Goal: Task Accomplishment & Management: Manage account settings

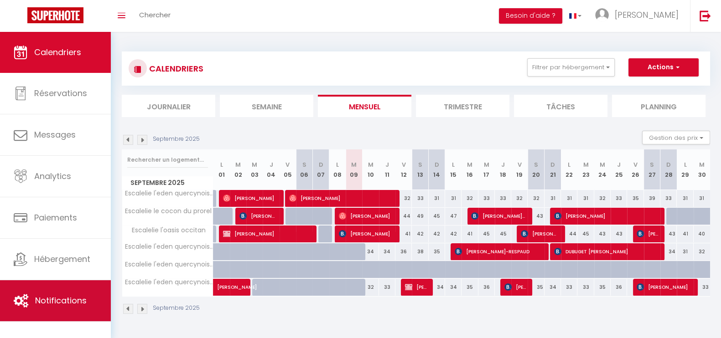
click at [52, 303] on span "Notifications" at bounding box center [61, 300] width 52 height 11
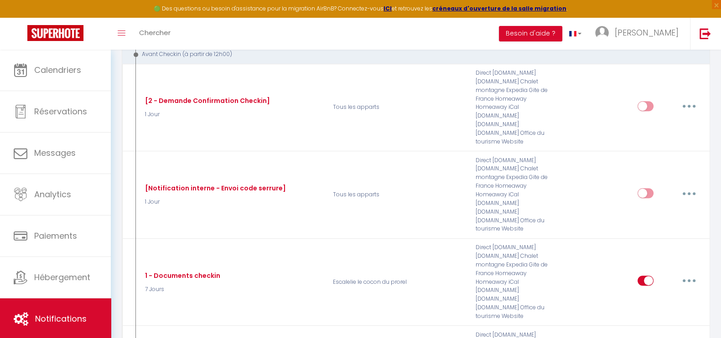
scroll to position [571, 0]
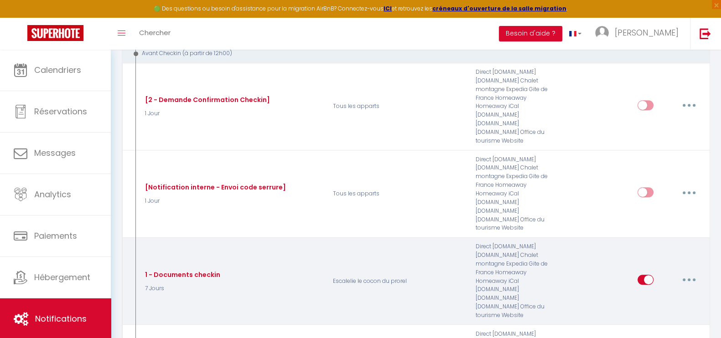
click at [646, 275] on input "checkbox" at bounding box center [646, 282] width 16 height 14
checkbox input "false"
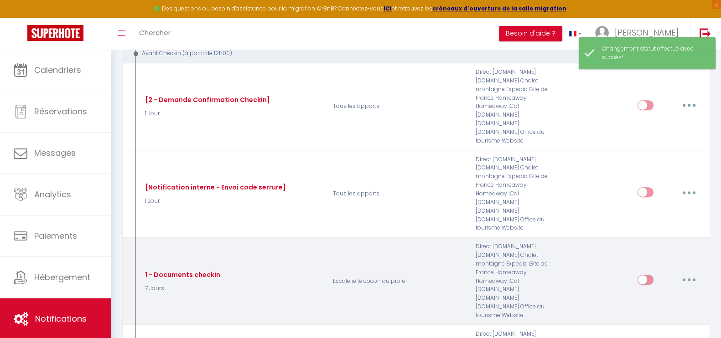
click at [690, 273] on button "button" at bounding box center [689, 280] width 26 height 15
click at [664, 293] on link "Editer" at bounding box center [666, 301] width 68 height 16
type input "1 - Documents checkin"
select select "7 Jours"
select select "if_booking_is_paid"
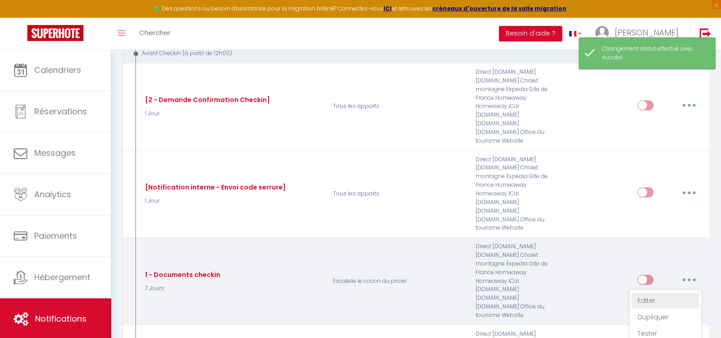
checkbox input "true"
checkbox input "false"
radio input "true"
type input "Procédure d’arrivée à l’[RENTAL:NAME] - [RENTAL:CITY]"
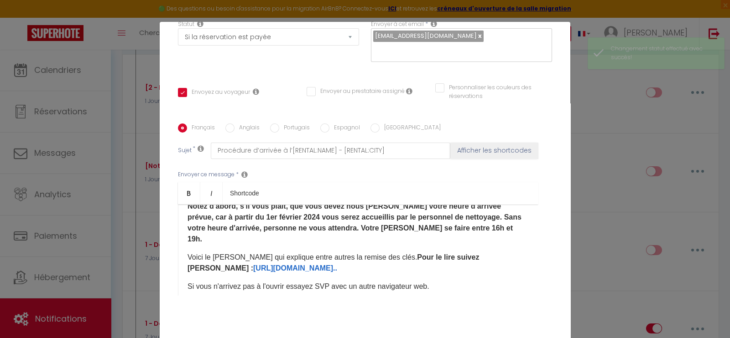
scroll to position [32, 0]
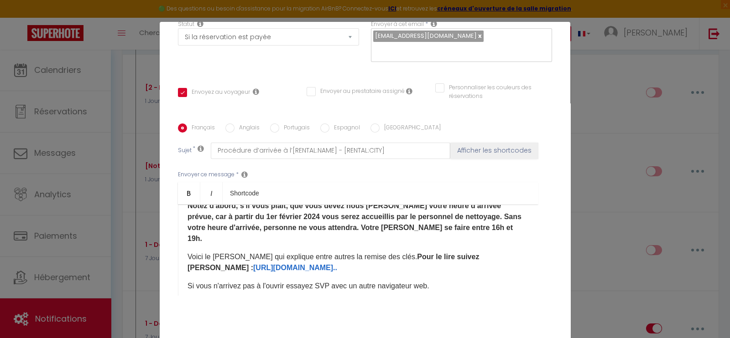
click at [338, 124] on label "Espagnol" at bounding box center [344, 129] width 31 height 10
click at [329, 124] on input "Espagnol" at bounding box center [324, 128] width 9 height 9
radio input "true"
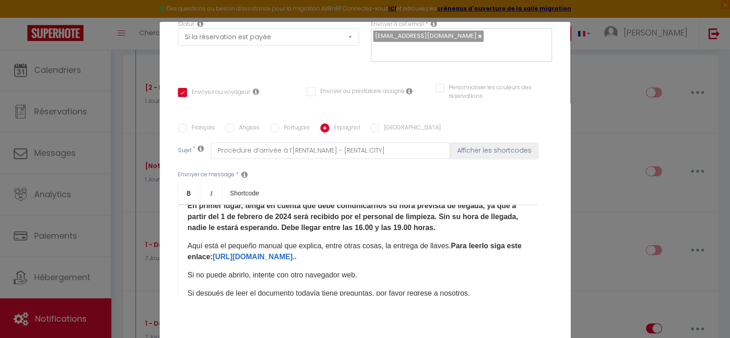
checkbox input "true"
checkbox input "false"
type input "Procedimiento de llegada a [RENTAL:NAME] - [RENTAL:CITY]"
drag, startPoint x: 351, startPoint y: 246, endPoint x: 226, endPoint y: 244, distance: 125.0
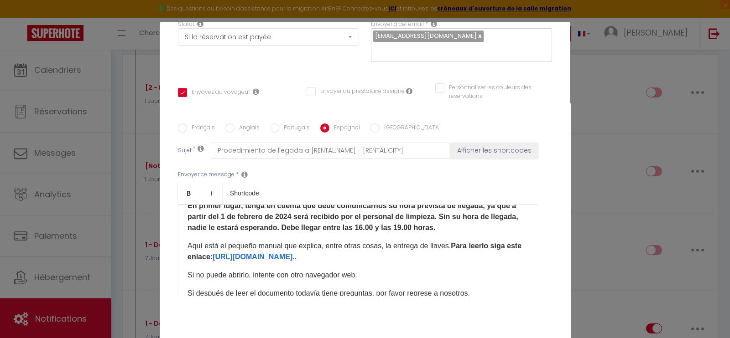
click at [226, 244] on p "Aquí está el pequeño manual que explica, entre otras cosas, la entrega de llave…" at bounding box center [357, 252] width 341 height 22
click at [456, 110] on div "Français [DEMOGRAPHIC_DATA] Portugais Espagnol Italien Sujet * Procedimiento de…" at bounding box center [365, 215] width 374 height 211
click at [225, 124] on input "Anglais" at bounding box center [229, 128] width 9 height 9
radio input "true"
checkbox input "true"
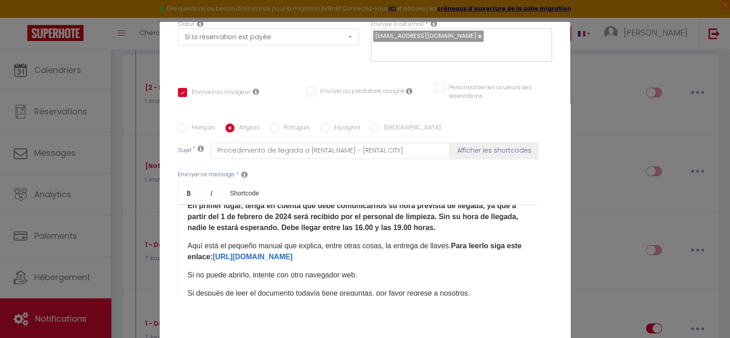
checkbox input "false"
type input "Arrival procedure at [RENTAL:NAME] - [RENTAL:CITY]"
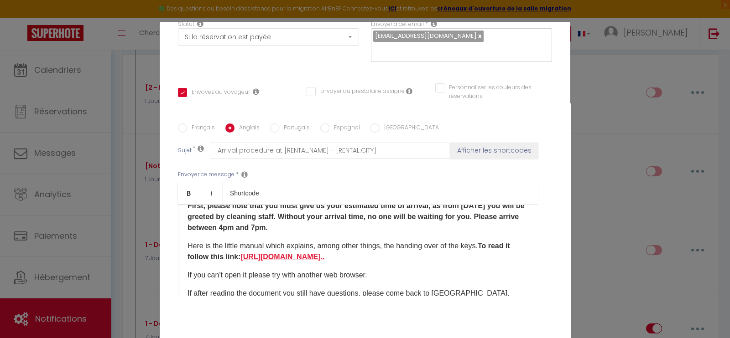
drag, startPoint x: 384, startPoint y: 244, endPoint x: 265, endPoint y: 244, distance: 119.5
click at [265, 244] on p "Here is the little manual which explains, among other things, the handing over …" at bounding box center [357, 252] width 341 height 22
click at [179, 124] on input "Français" at bounding box center [182, 128] width 9 height 9
radio input "true"
checkbox input "true"
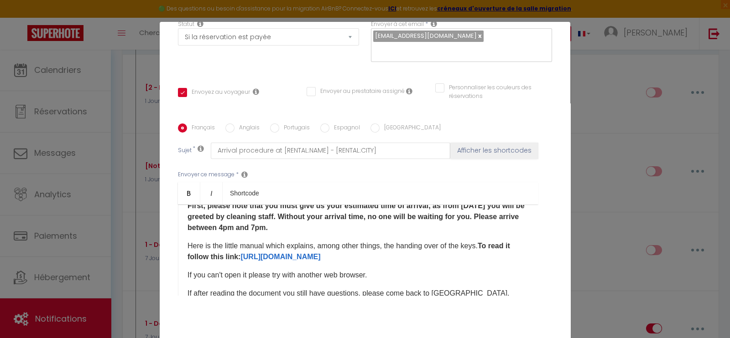
checkbox input "false"
type input "Procédure d’arrivée à l’[RENTAL:NAME] - [RENTAL:CITY]"
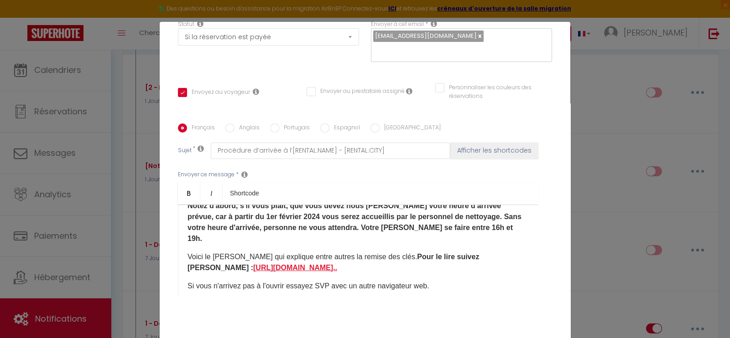
drag, startPoint x: 302, startPoint y: 244, endPoint x: 189, endPoint y: 243, distance: 112.7
click at [189, 252] on p "Voici le [PERSON_NAME] qui explique entre autres la remise des clés. Pour le li…" at bounding box center [357, 263] width 341 height 22
click at [270, 124] on input "Portugais" at bounding box center [274, 128] width 9 height 9
radio input "true"
checkbox input "true"
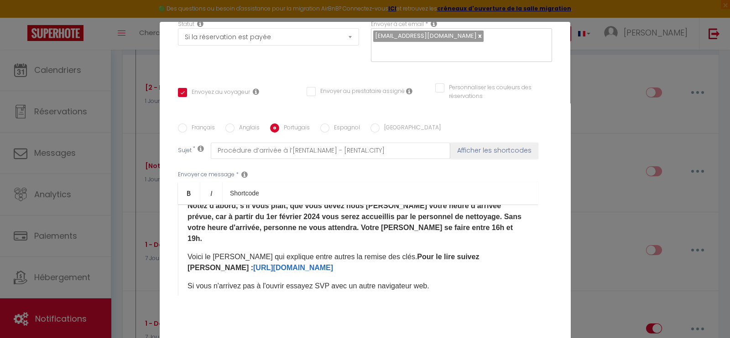
checkbox input "false"
type input "Procedimento de chegada em [RENTAL:NAME] - [RENTAL:CITY]"
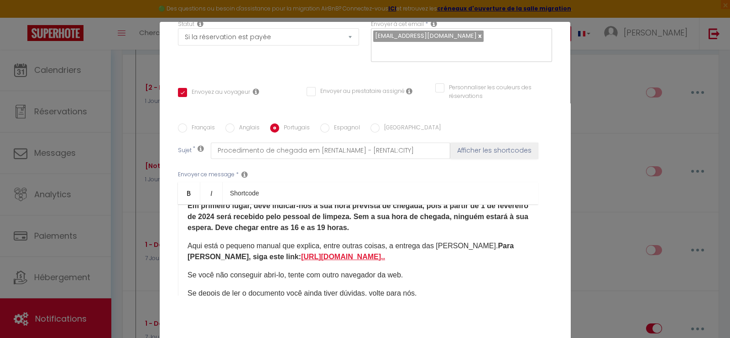
drag, startPoint x: 351, startPoint y: 243, endPoint x: 235, endPoint y: 240, distance: 116.3
click at [235, 241] on p "Aqui está o pequeno manual que explica, entre outras coisas, a entrega das [PER…" at bounding box center [357, 252] width 341 height 22
click at [383, 124] on label "[GEOGRAPHIC_DATA]" at bounding box center [410, 129] width 61 height 10
click at [380, 124] on input "[GEOGRAPHIC_DATA]" at bounding box center [374, 128] width 9 height 9
radio input "true"
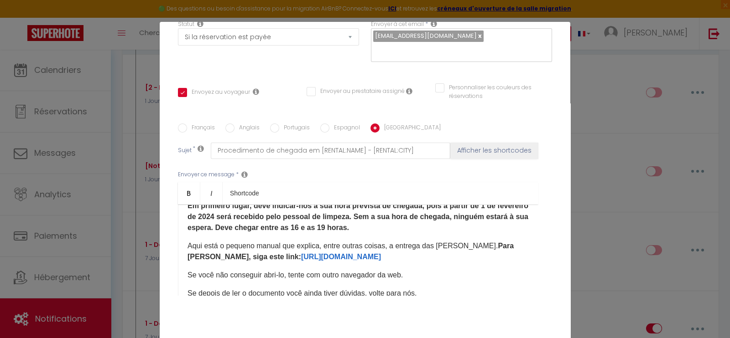
checkbox input "true"
checkbox input "false"
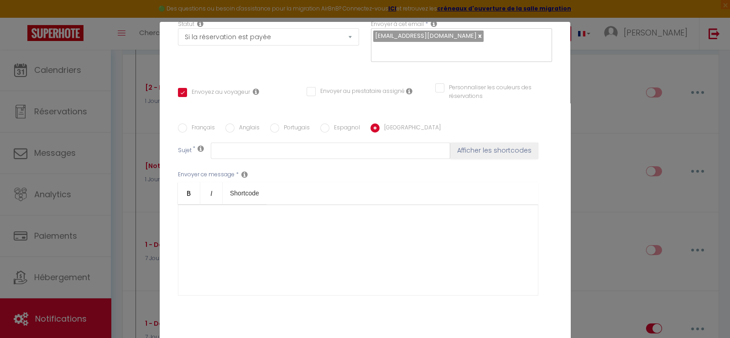
scroll to position [170, 0]
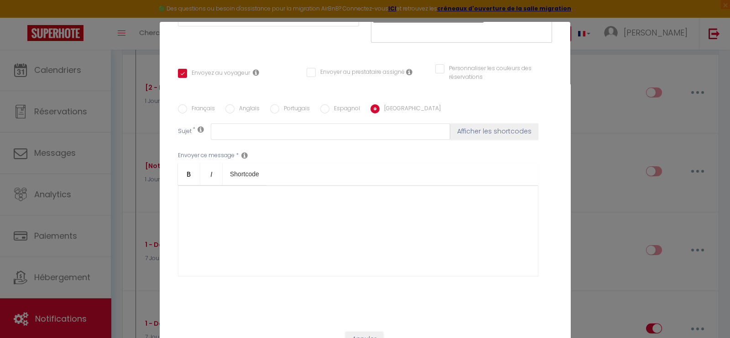
click at [178, 104] on input "Français" at bounding box center [182, 108] width 9 height 9
radio input "true"
checkbox input "true"
checkbox input "false"
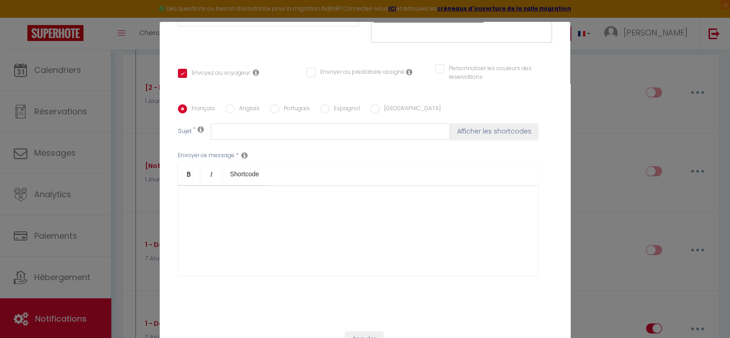
type input "Procédure d’arrivée à l’[RENTAL:NAME] - [RENTAL:CITY]"
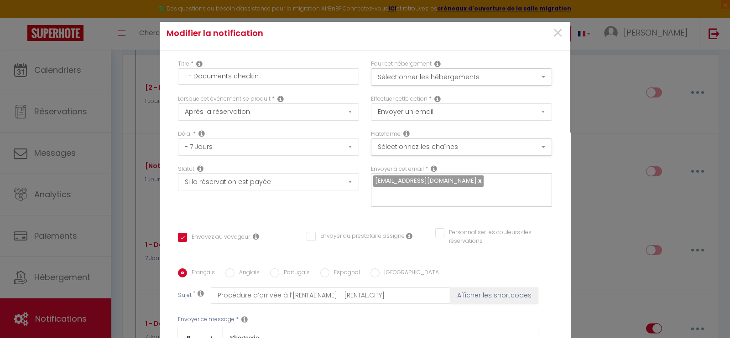
scroll to position [5, 0]
click at [472, 190] on input "text" at bounding box center [459, 196] width 172 height 12
type input "[EMAIL_ADDRESS][PERSON_NAME][DOMAIN_NAME]"
click at [510, 208] on div "Titre * 1 - Documents checkin Pour cet hébergement Sélectionner les hébergement…" at bounding box center [365, 269] width 411 height 437
checkbox input "true"
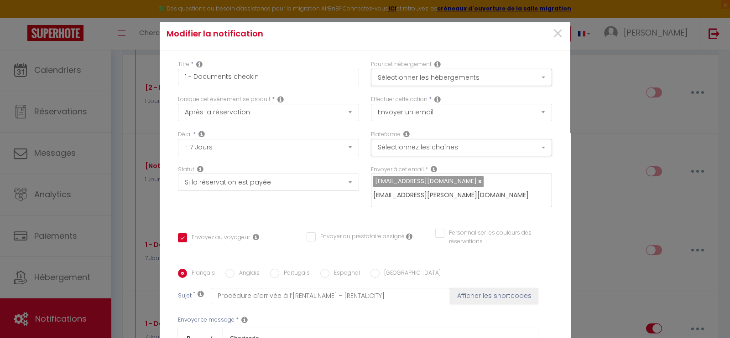
checkbox input "false"
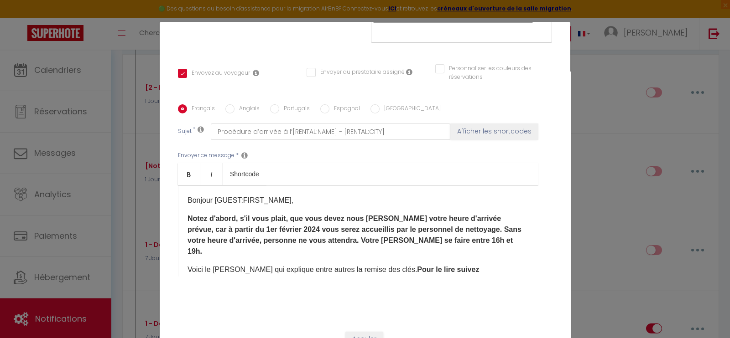
scroll to position [43, 0]
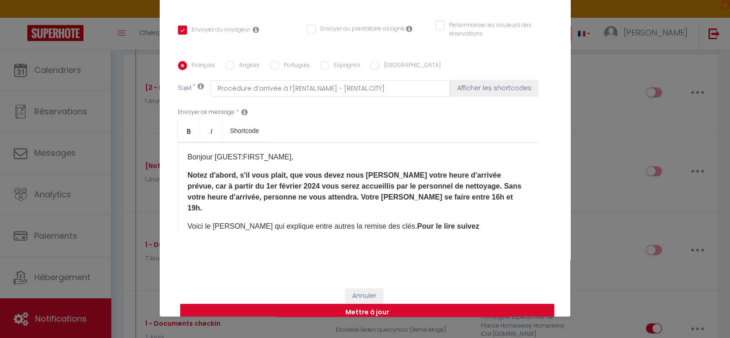
click at [447, 304] on button "Mettre à jour" at bounding box center [367, 312] width 374 height 17
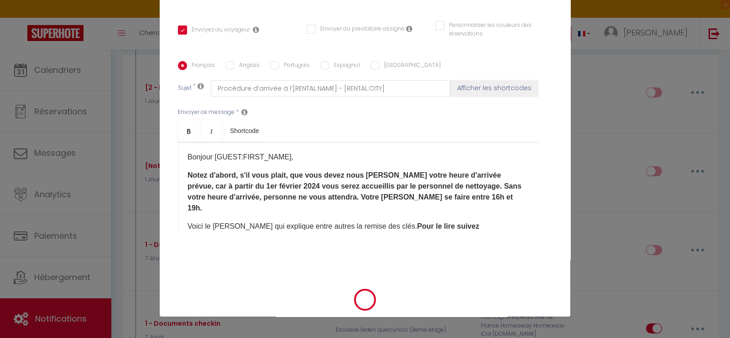
checkbox input "true"
checkbox input "false"
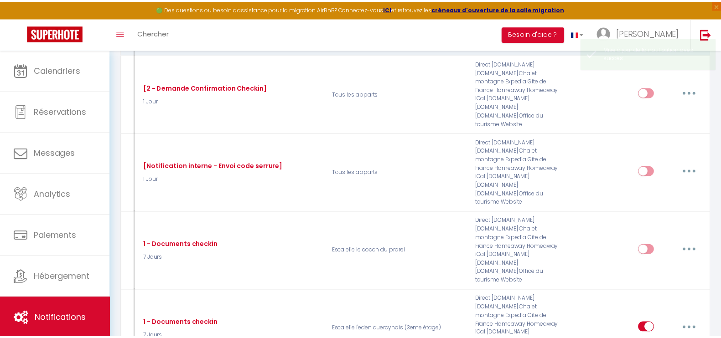
scroll to position [579, 0]
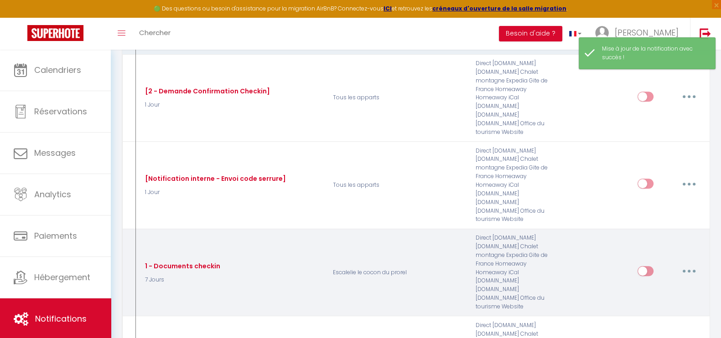
click at [645, 266] on input "checkbox" at bounding box center [646, 273] width 16 height 14
checkbox input "true"
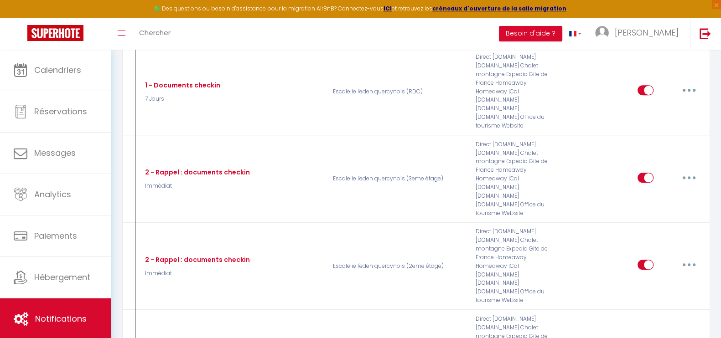
scroll to position [1200, 0]
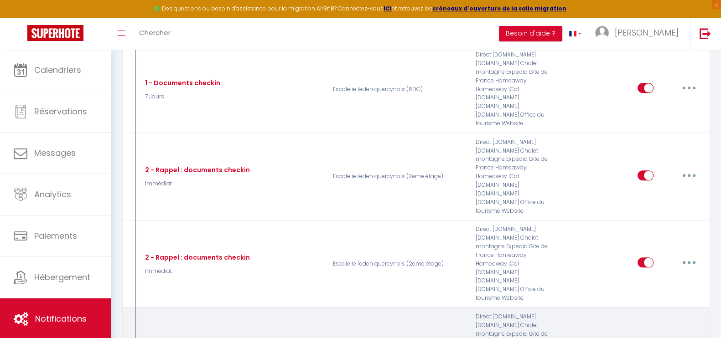
checkbox input "false"
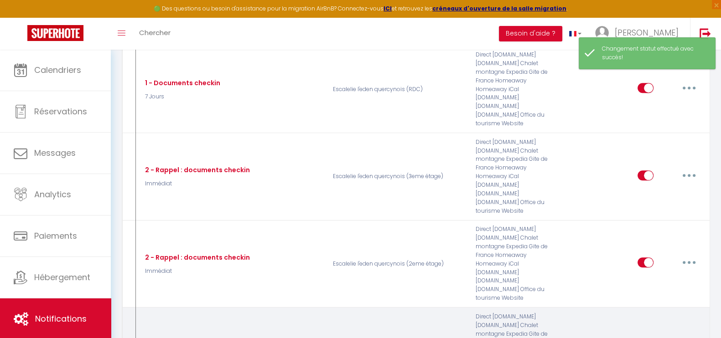
type input "2 - Rappel documents checkin"
select select "Immédiat"
select select "if_booking_is_paid"
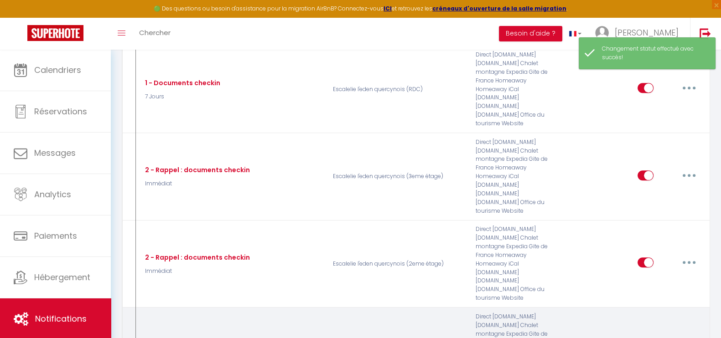
checkbox input "true"
checkbox input "false"
radio input "true"
type input "RAPPEL : Procédure d’arrivée à l’[RENTAL:NAME] - [RENTAL:CITY]"
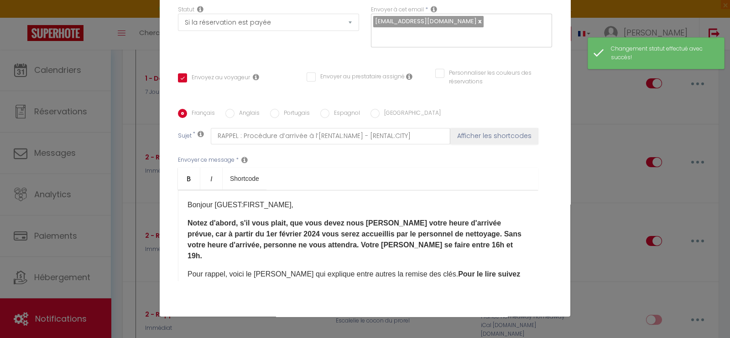
scroll to position [76, 0]
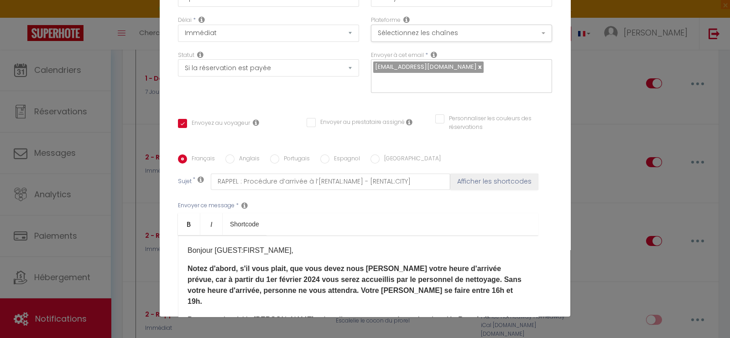
click at [279, 155] on label "Portugais" at bounding box center [294, 160] width 31 height 10
click at [274, 155] on input "Portugais" at bounding box center [274, 159] width 9 height 9
radio input "true"
checkbox input "true"
checkbox input "false"
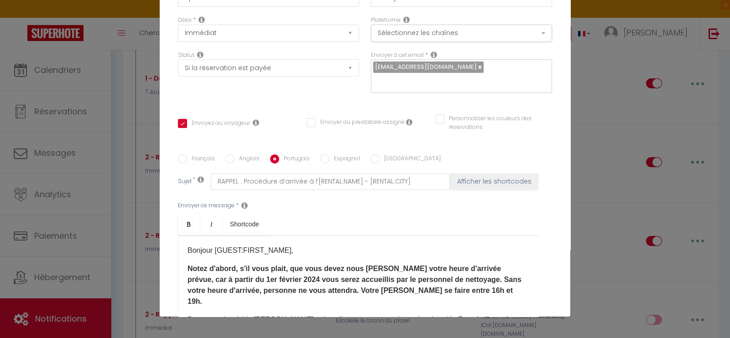
checkbox input "false"
type input "LEMBRETE : Procedimento de chegada em [RENTAL:NAME] - [RENTAL:CITY]"
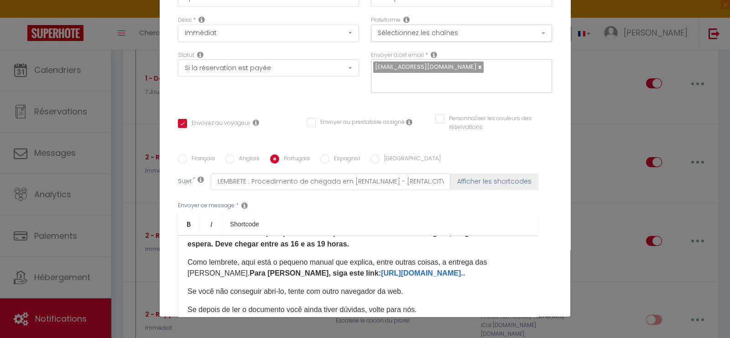
scroll to position [47, 0]
drag, startPoint x: 414, startPoint y: 259, endPoint x: 296, endPoint y: 256, distance: 118.2
click at [296, 256] on p "Como lembrete, a​qui está o pequeno manual que explica, entre outras coisas, a …" at bounding box center [357, 267] width 341 height 22
click at [178, 155] on input "Français" at bounding box center [182, 159] width 9 height 9
radio input "true"
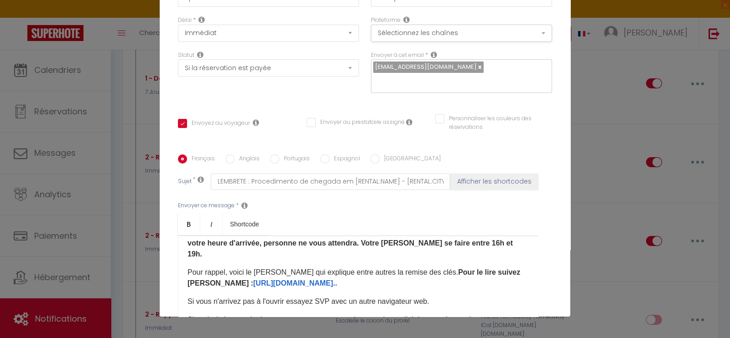
checkbox input "true"
checkbox input "false"
type input "RAPPEL : Procédure d’arrivée à l’[RENTAL:NAME] - [RENTAL:CITY]"
drag, startPoint x: 335, startPoint y: 259, endPoint x: 222, endPoint y: 259, distance: 113.6
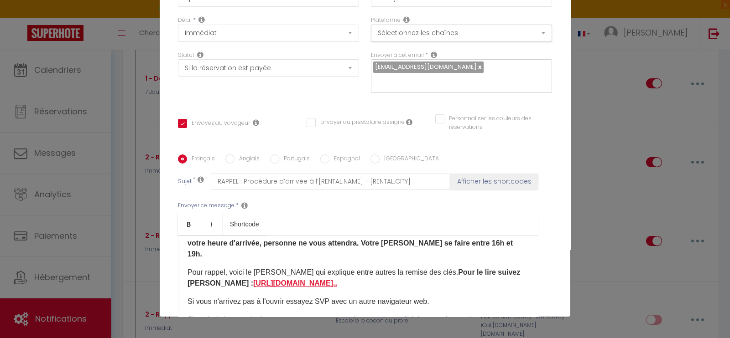
click at [222, 267] on p "Pour rappel, voici le [PERSON_NAME] qui explique entre autres la remise des clé…" at bounding box center [357, 278] width 341 height 22
click at [333, 155] on label "Espagnol" at bounding box center [344, 160] width 31 height 10
click at [329, 155] on input "Espagnol" at bounding box center [324, 159] width 9 height 9
radio input "true"
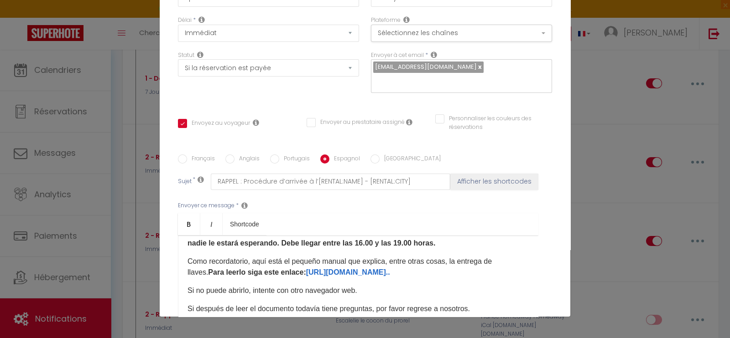
checkbox input "true"
checkbox input "false"
type input "RECORDATORIO : Procedimiento de llegada a [RENTAL:NAME] - [RENTAL:CITY]"
drag, startPoint x: 425, startPoint y: 259, endPoint x: 312, endPoint y: 262, distance: 112.7
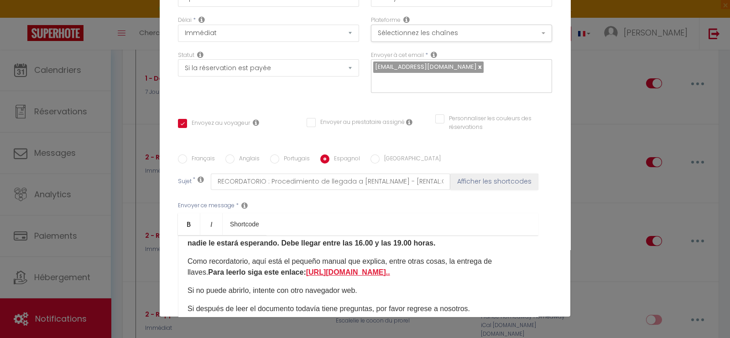
click at [312, 262] on p "Como recordatorio, a​quí está el pequeño manual que explica, entre otras cosas,…" at bounding box center [357, 267] width 341 height 22
click at [229, 155] on input "Anglais" at bounding box center [229, 159] width 9 height 9
radio input "true"
checkbox input "true"
checkbox input "false"
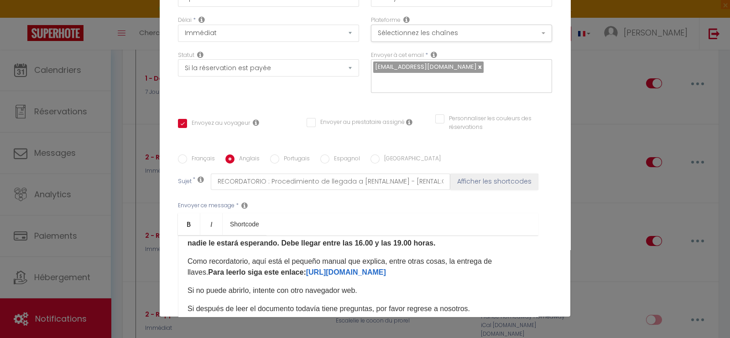
checkbox input "false"
type input "REMINDER : Arrival procedure at [RENTAL:NAME] - [RENTAL:CITY]"
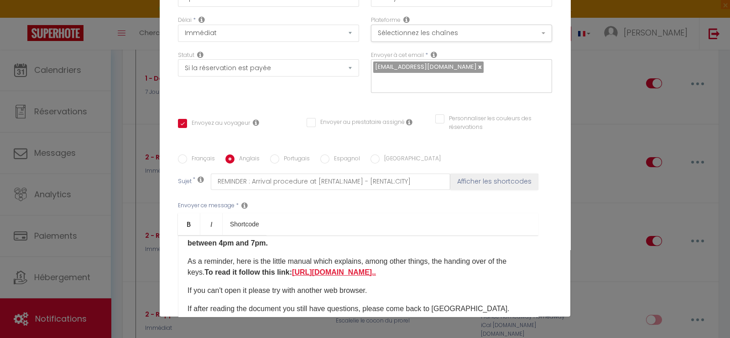
drag, startPoint x: 428, startPoint y: 260, endPoint x: 308, endPoint y: 262, distance: 120.0
click at [308, 262] on p "As a reminder, h​ere is the little manual which explains, among other things, t…" at bounding box center [357, 267] width 341 height 22
click at [283, 155] on label "Portugais" at bounding box center [294, 160] width 31 height 10
click at [279, 155] on input "Portugais" at bounding box center [274, 159] width 9 height 9
radio input "true"
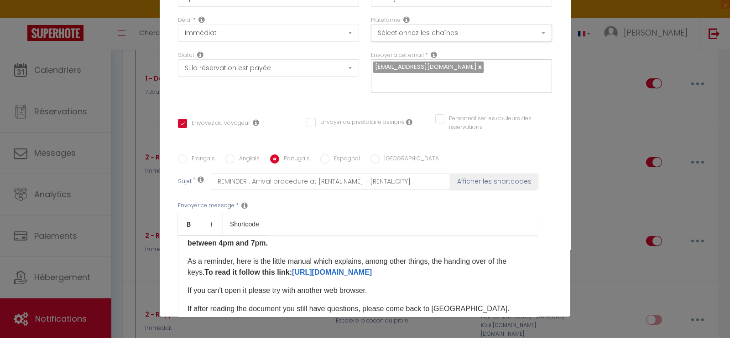
checkbox input "true"
checkbox input "false"
type input "LEMBRETE : Procedimento de chegada em [RENTAL:NAME] - [RENTAL:CITY]"
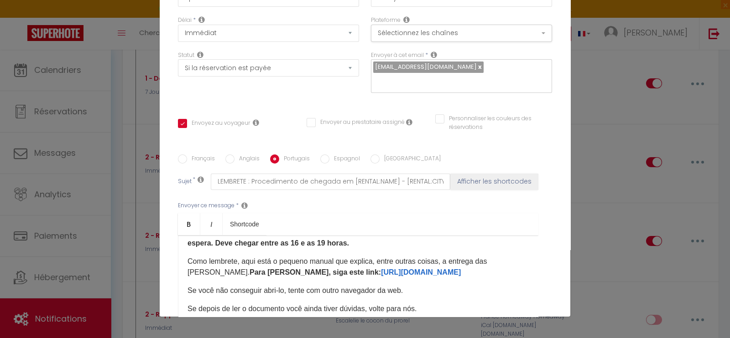
click at [338, 155] on label "Espagnol" at bounding box center [344, 160] width 31 height 10
click at [329, 155] on input "Espagnol" at bounding box center [324, 159] width 9 height 9
radio input "true"
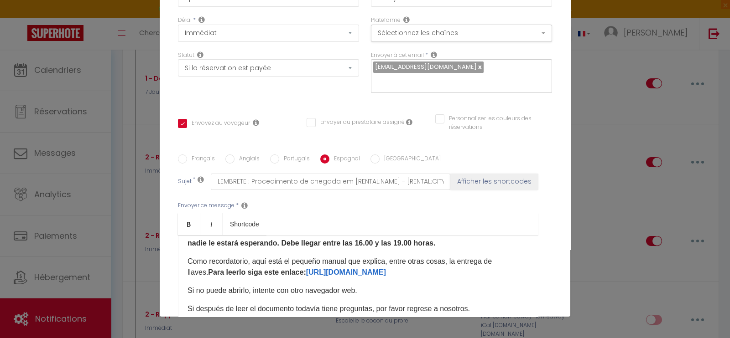
checkbox input "true"
checkbox input "false"
type input "RECORDATORIO : Procedimiento de llegada a [RENTAL:NAME] - [RENTAL:CITY]"
click at [192, 155] on label "Français" at bounding box center [201, 160] width 28 height 10
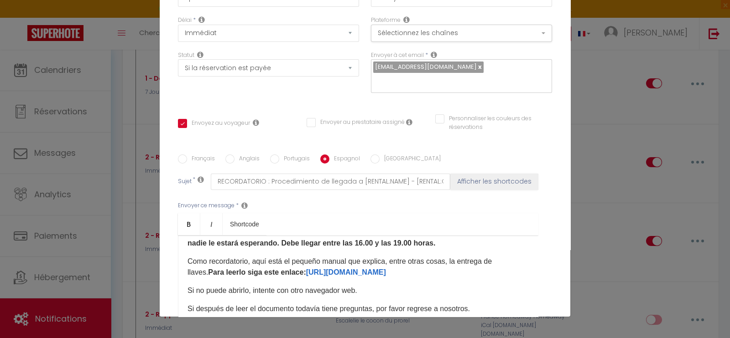
click at [187, 155] on input "Français" at bounding box center [182, 159] width 9 height 9
radio input "true"
checkbox input "true"
checkbox input "false"
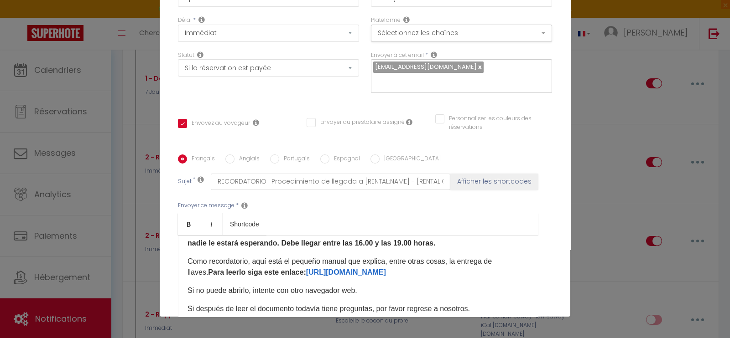
type input "RAPPEL : Procédure d’arrivée à l’[RENTAL:NAME] - [RENTAL:CITY]"
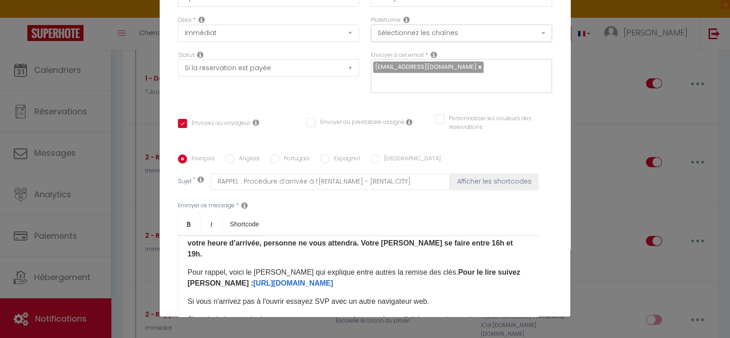
click at [463, 75] on input "text" at bounding box center [459, 81] width 172 height 12
type input "[EMAIL_ADDRESS][PERSON_NAME][DOMAIN_NAME]"
click at [515, 94] on div "Titre * 2 - Rappel documents checkin Pour cet hébergement Sélectionner les hébe…" at bounding box center [365, 155] width 411 height 437
checkbox input "true"
checkbox input "false"
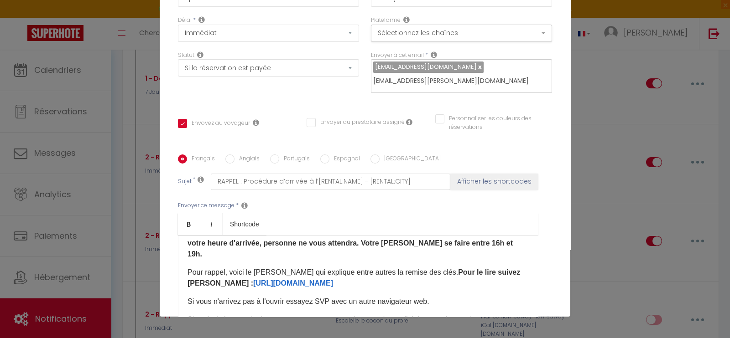
checkbox input "false"
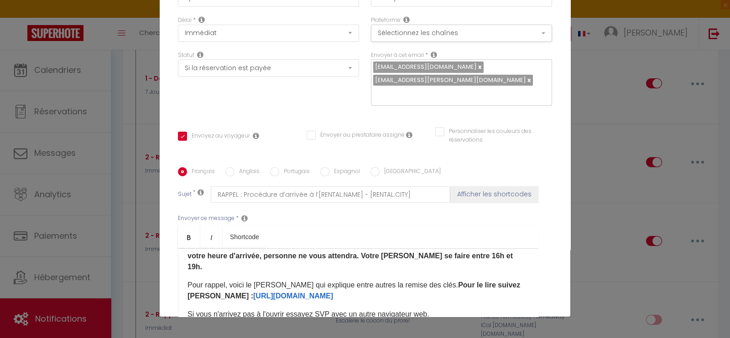
scroll to position [182, 0]
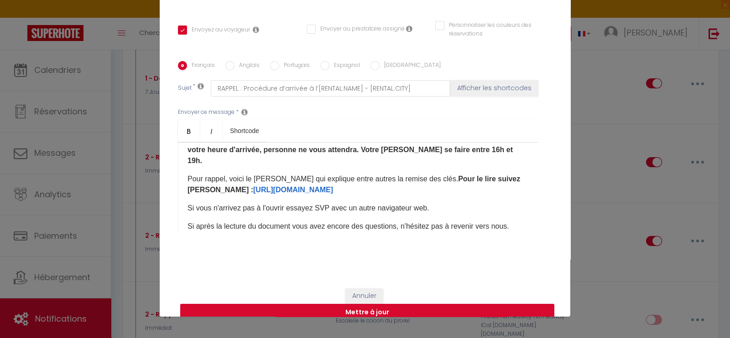
click at [380, 304] on button "Mettre à jour" at bounding box center [367, 312] width 374 height 17
checkbox input "true"
checkbox input "false"
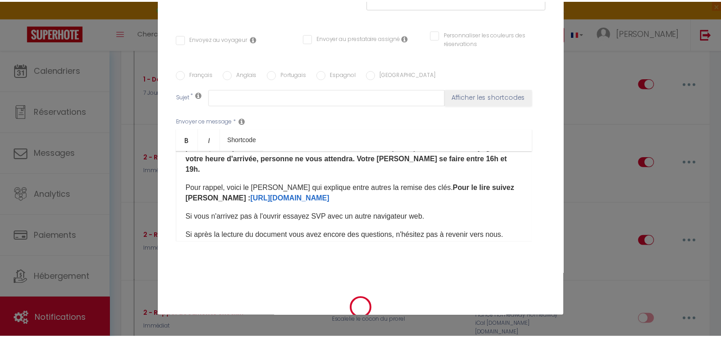
scroll to position [1200, 0]
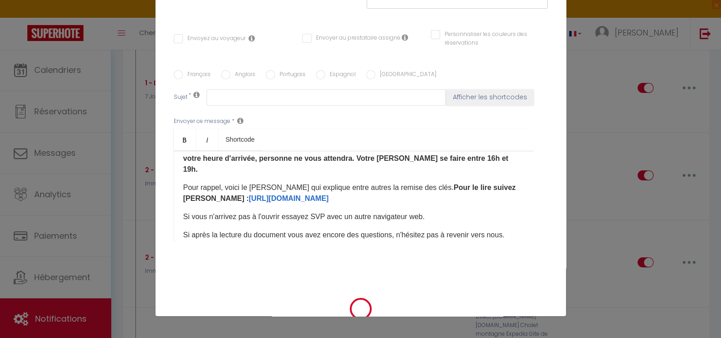
checkbox input "true"
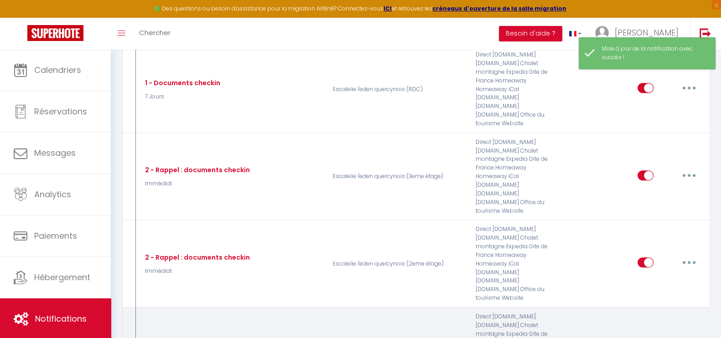
checkbox input "true"
